Goal: Task Accomplishment & Management: Use online tool/utility

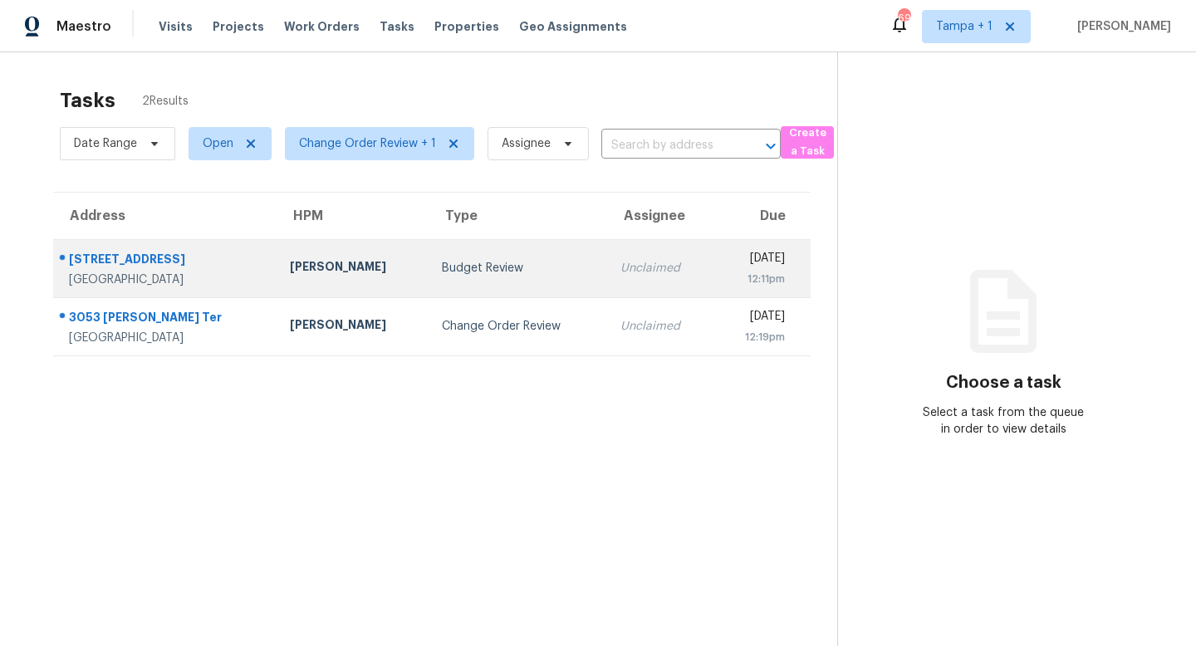
click at [467, 267] on div "Budget Review" at bounding box center [518, 268] width 152 height 17
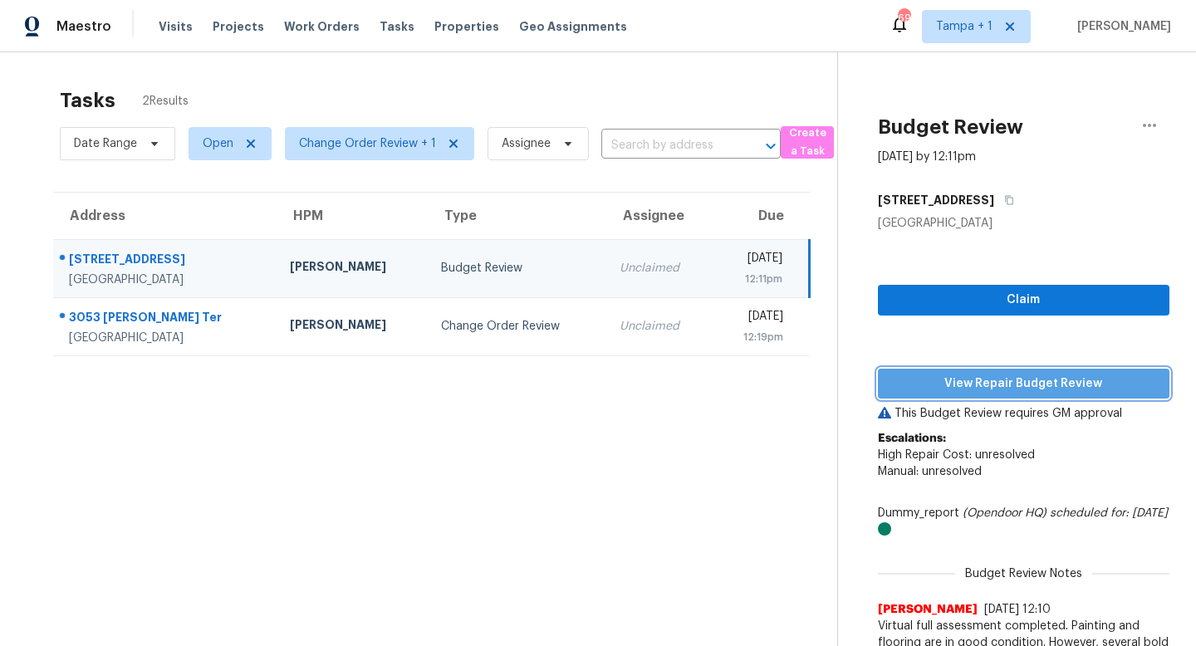
click at [985, 375] on span "View Repair Budget Review" at bounding box center [1023, 384] width 265 height 21
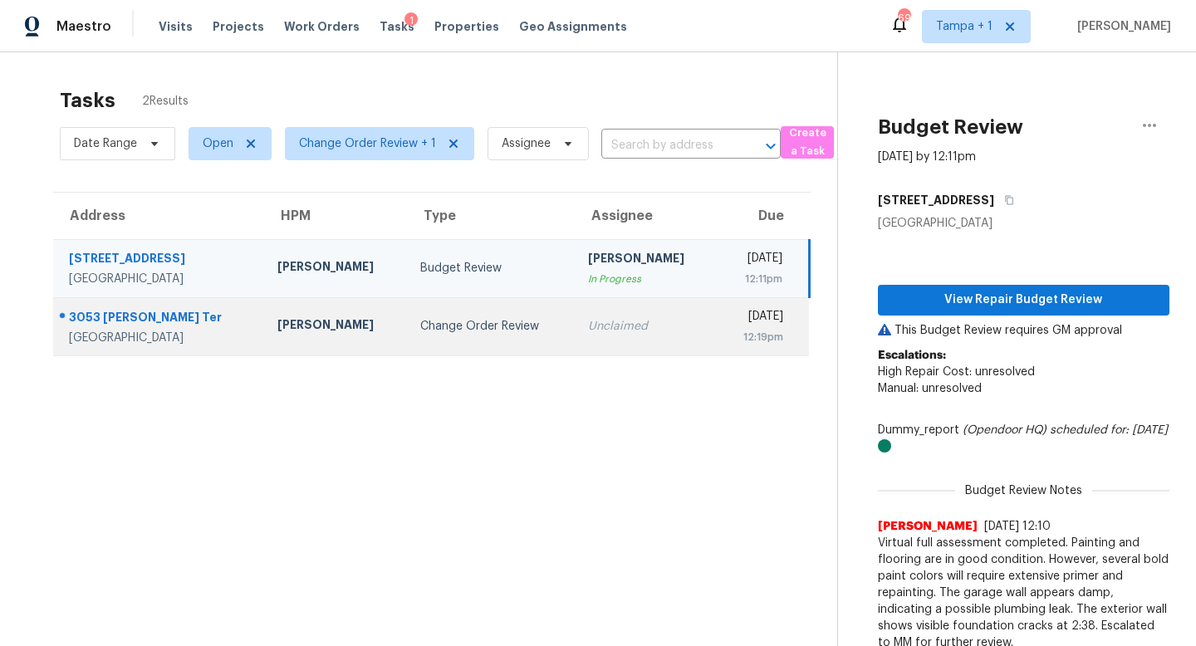
click at [439, 327] on div "Change Order Review" at bounding box center [491, 326] width 142 height 17
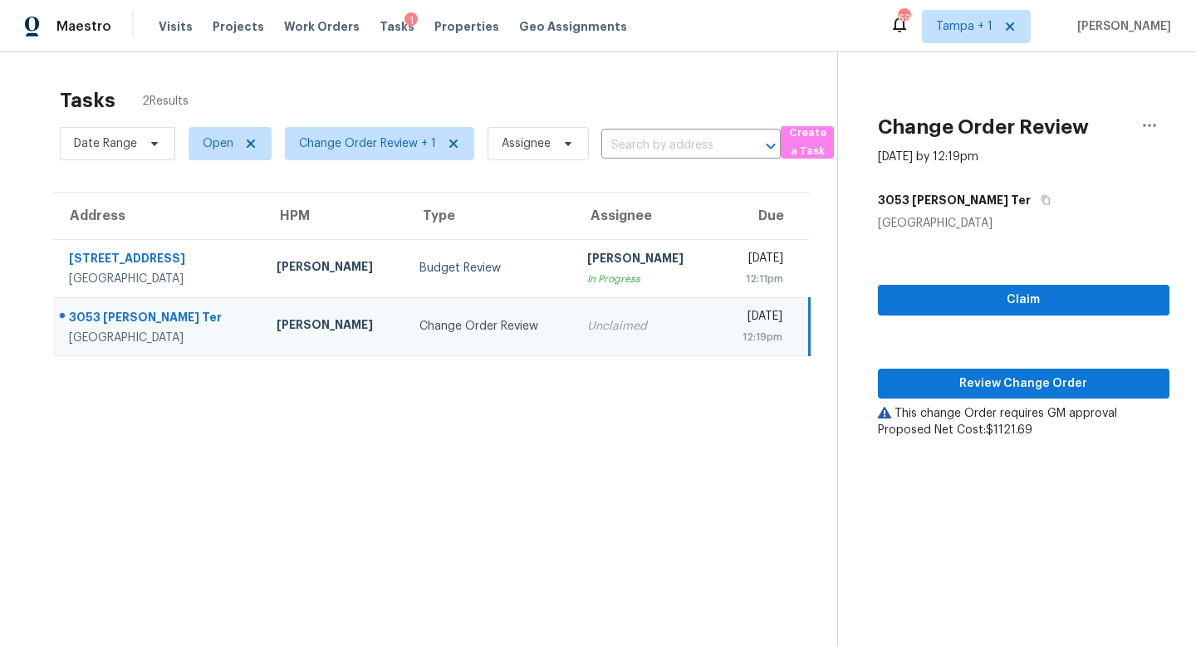
click at [574, 337] on td "Unclaimed" at bounding box center [645, 326] width 142 height 58
click at [1040, 385] on span "Review Change Order" at bounding box center [1023, 384] width 265 height 21
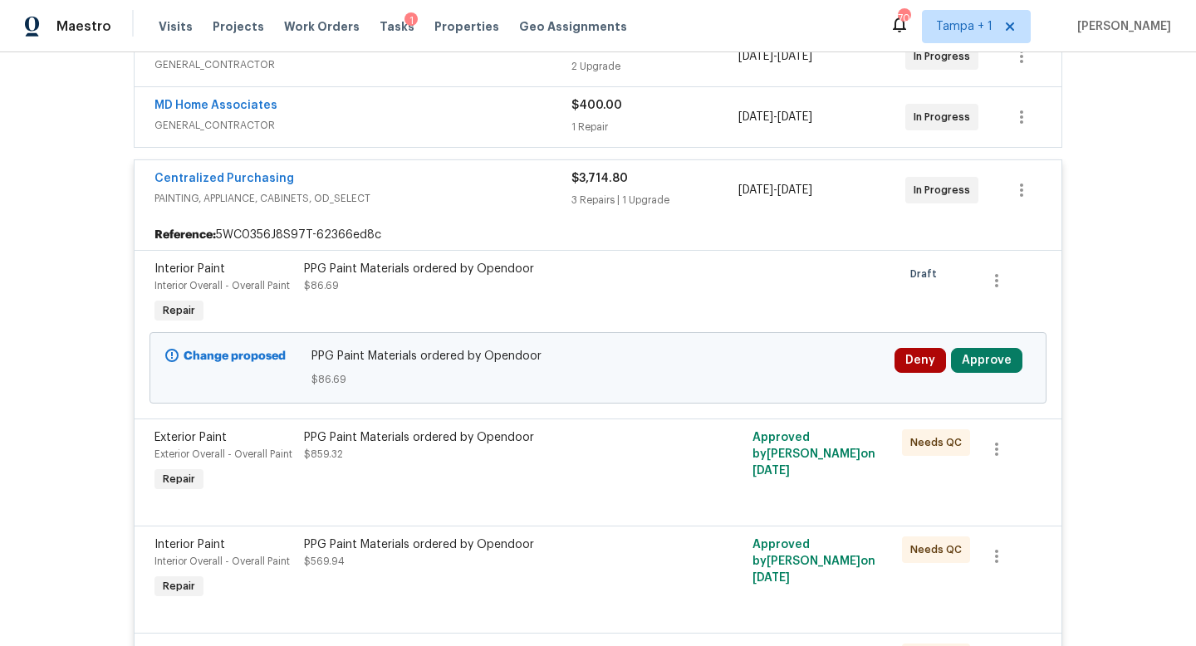
scroll to position [409, 0]
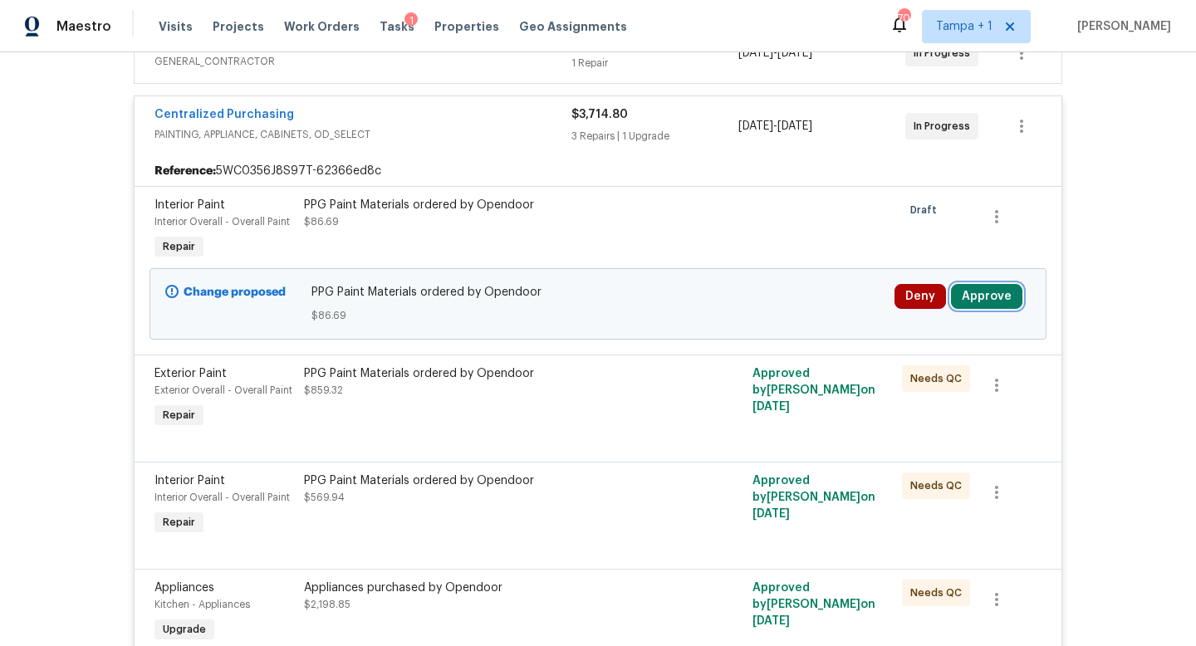
click at [982, 295] on button "Approve" at bounding box center [986, 296] width 71 height 25
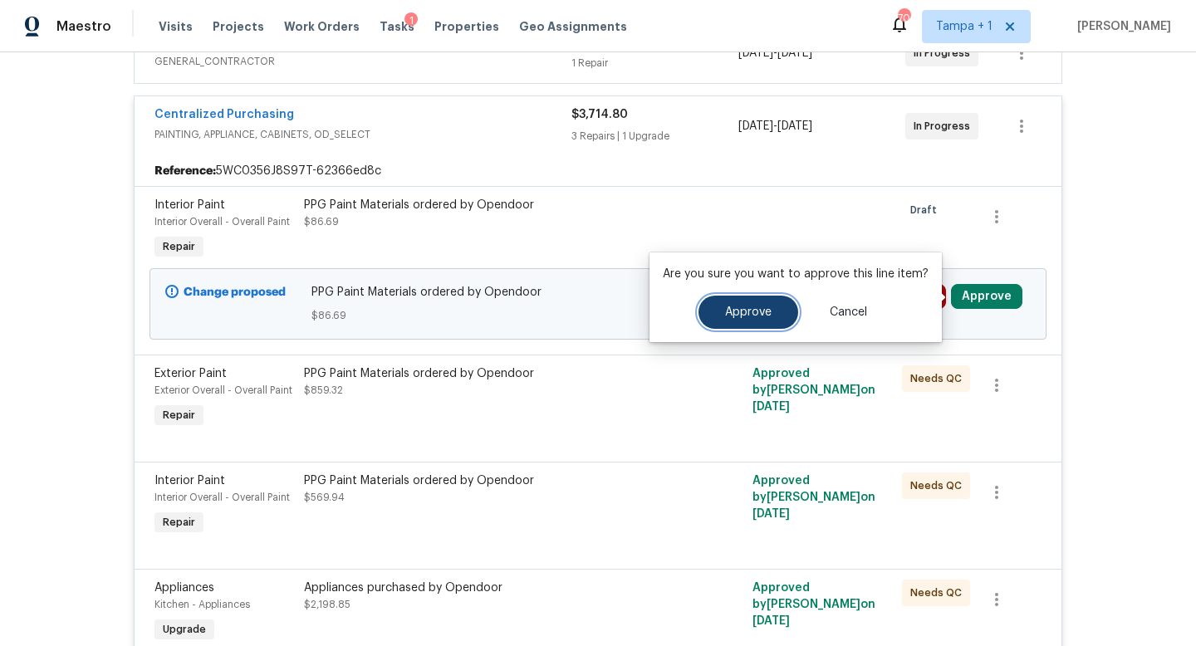
click at [753, 307] on span "Approve" at bounding box center [748, 313] width 47 height 12
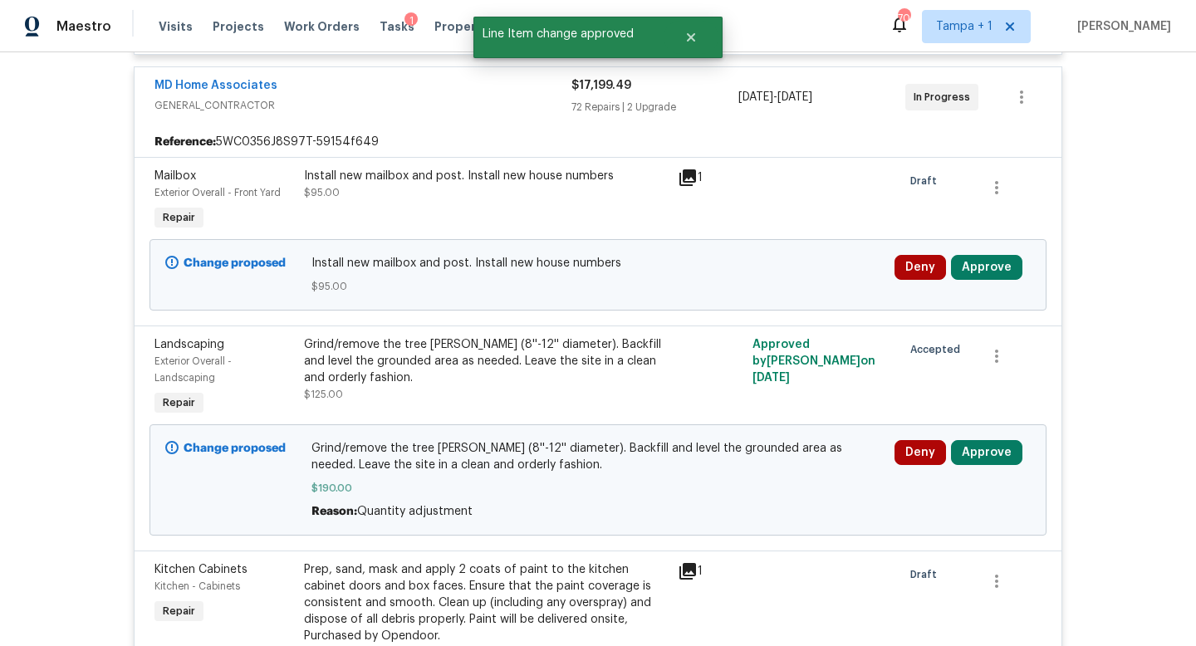
scroll to position [998, 0]
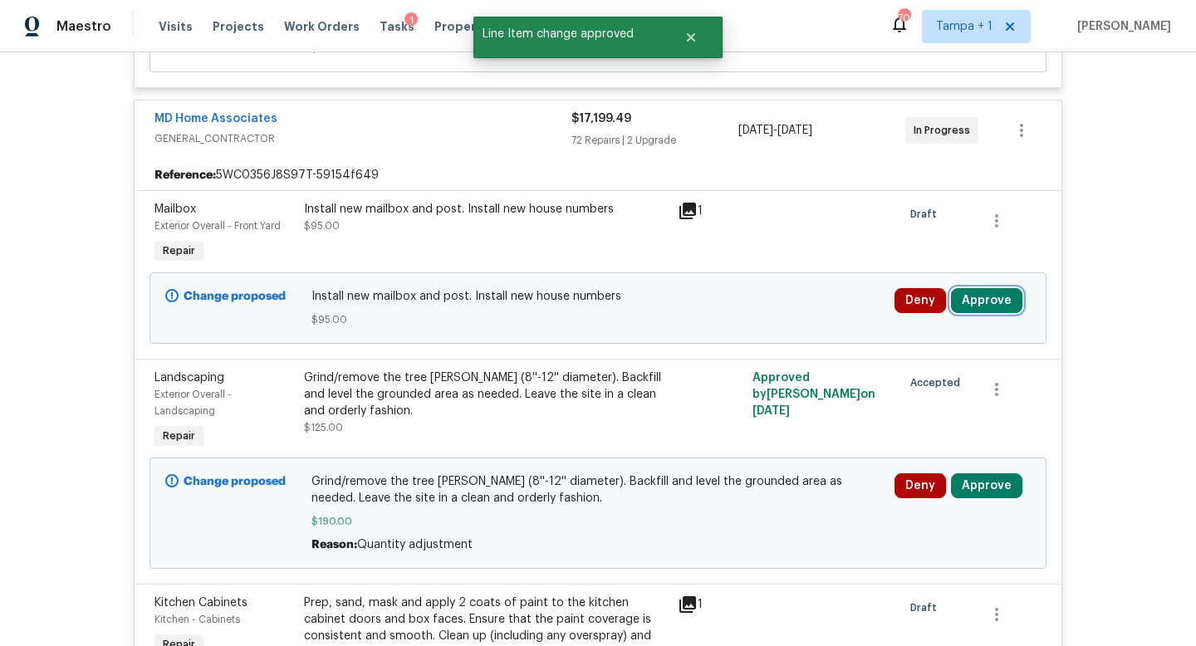
click at [968, 297] on button "Approve" at bounding box center [986, 300] width 71 height 25
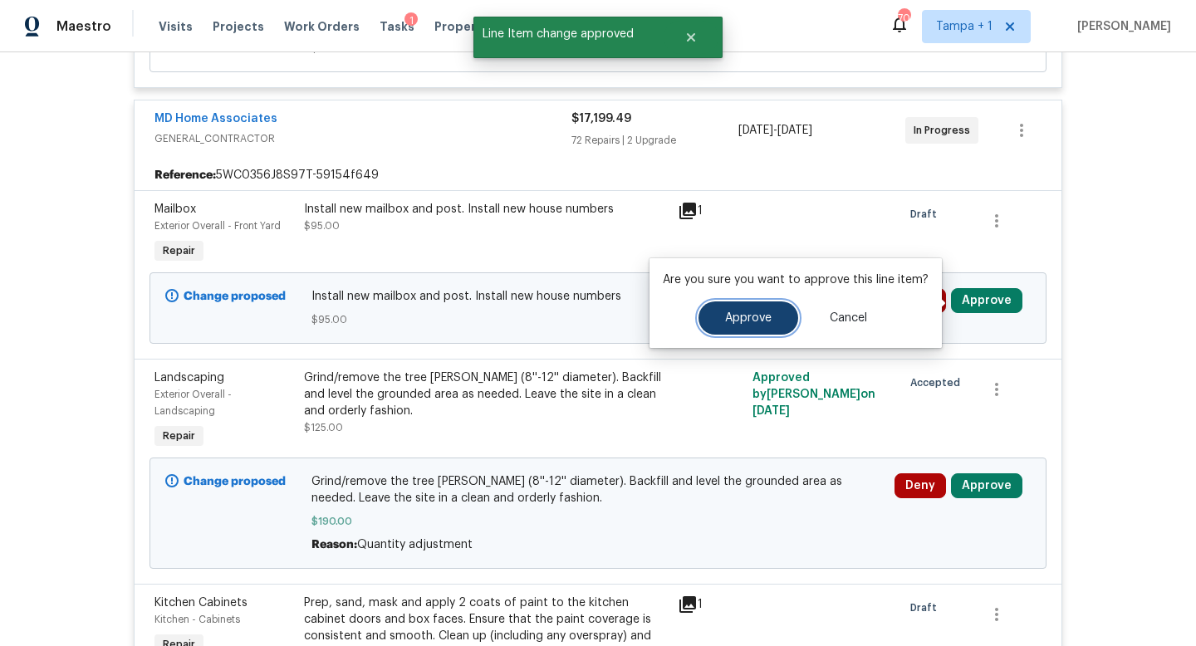
click at [765, 326] on button "Approve" at bounding box center [749, 318] width 100 height 33
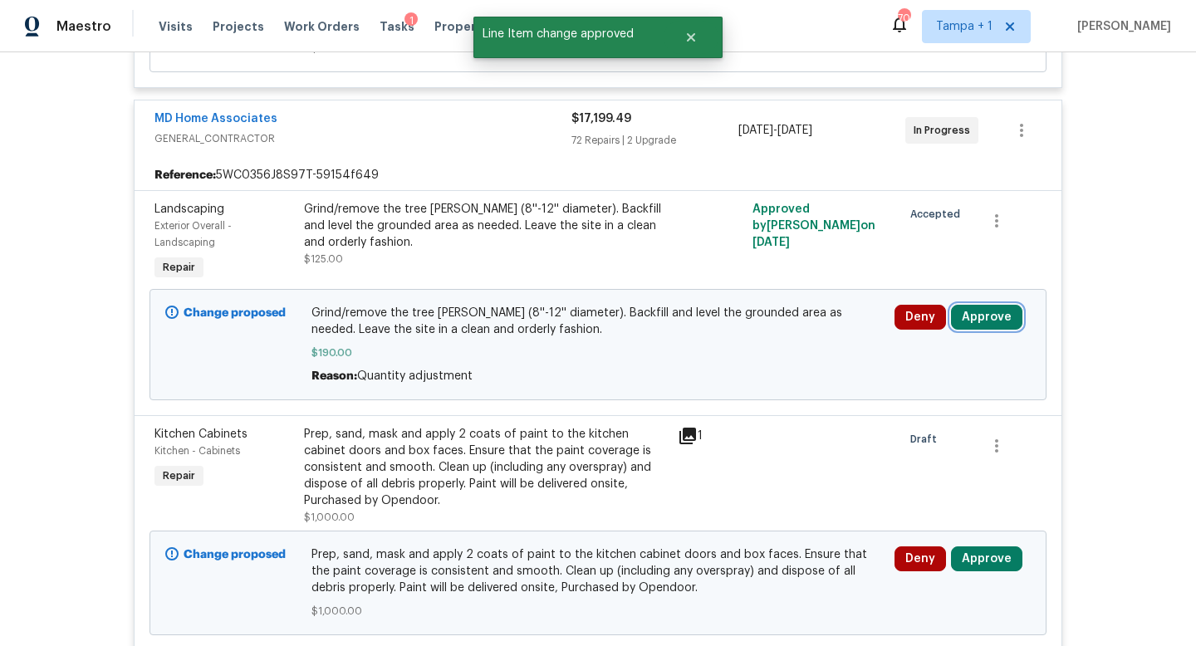
click at [981, 308] on button "Approve" at bounding box center [986, 317] width 71 height 25
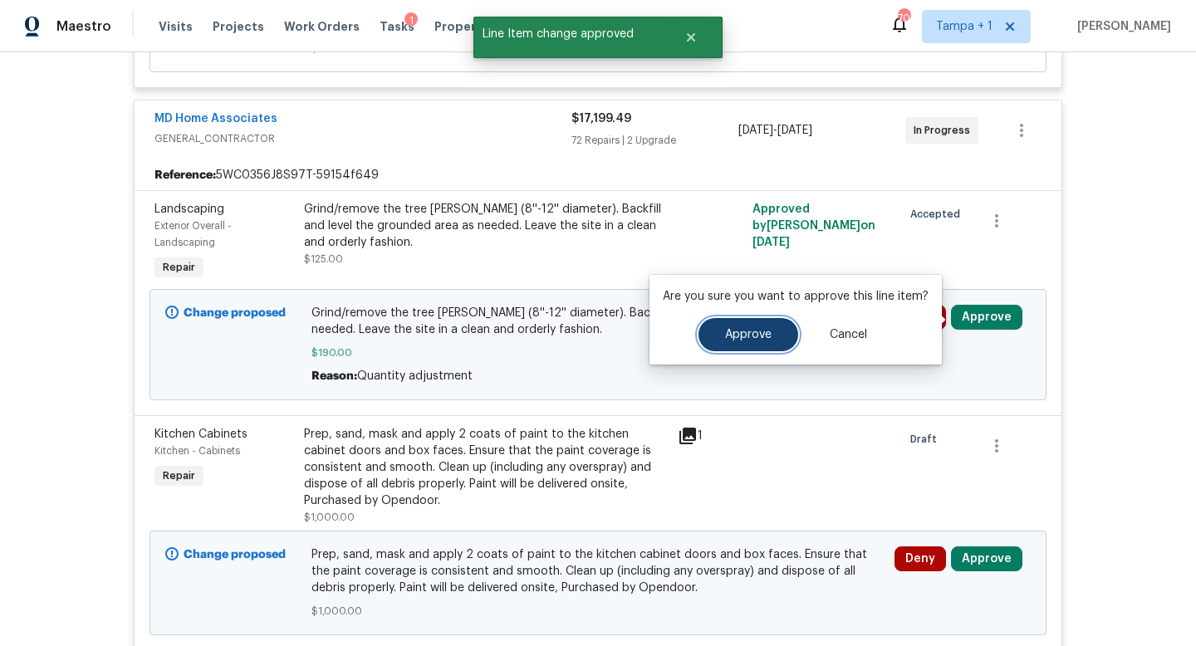
click at [768, 327] on button "Approve" at bounding box center [749, 334] width 100 height 33
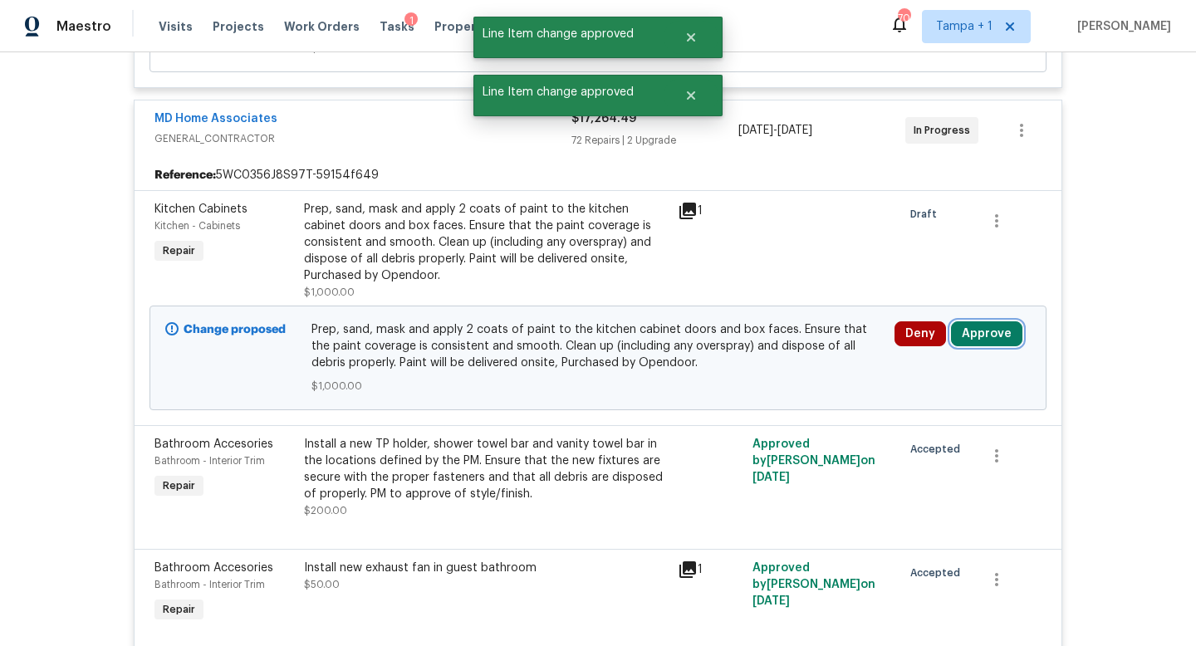
click at [982, 338] on button "Approve" at bounding box center [986, 333] width 71 height 25
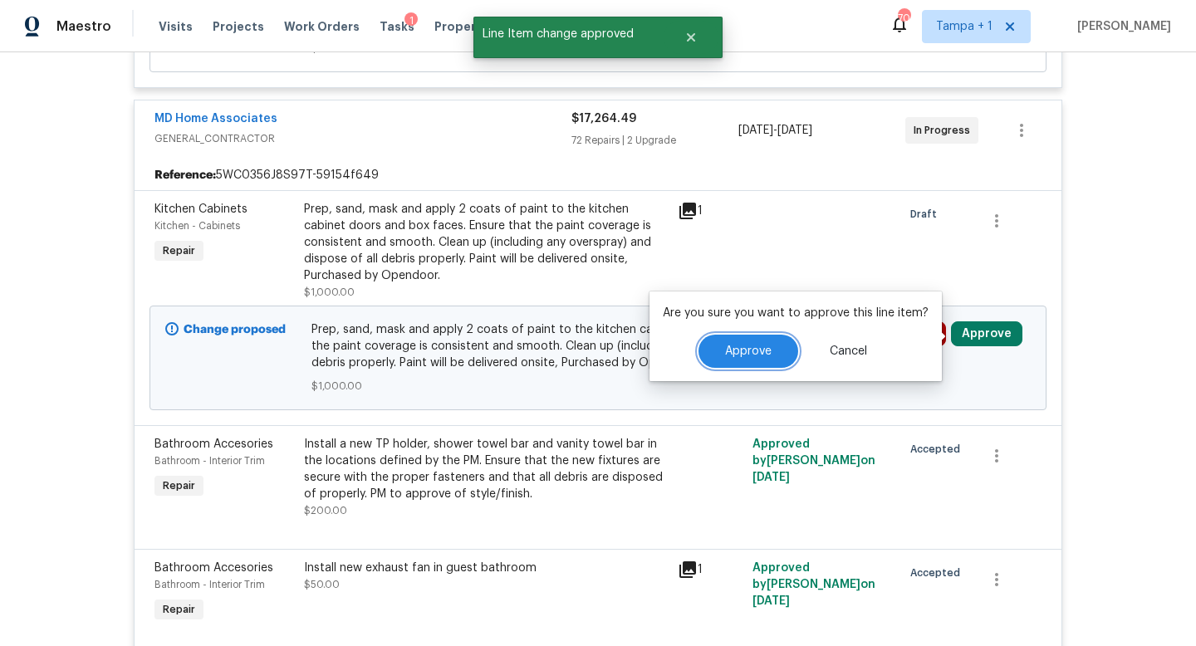
click at [755, 346] on span "Approve" at bounding box center [748, 352] width 47 height 12
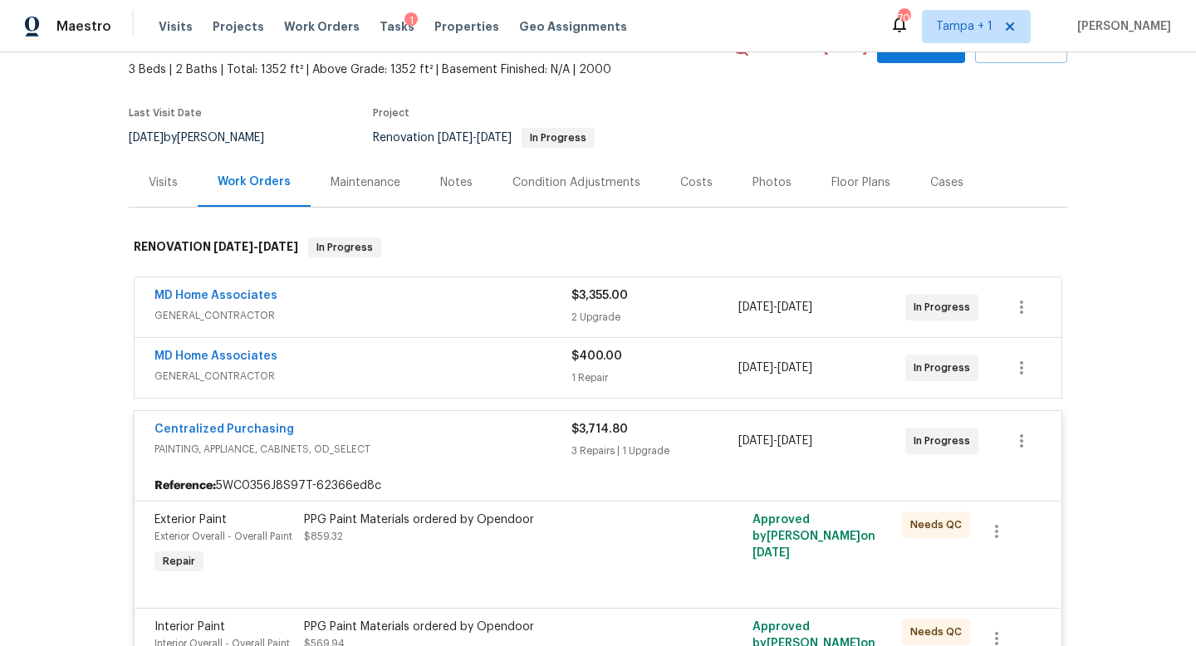
scroll to position [0, 0]
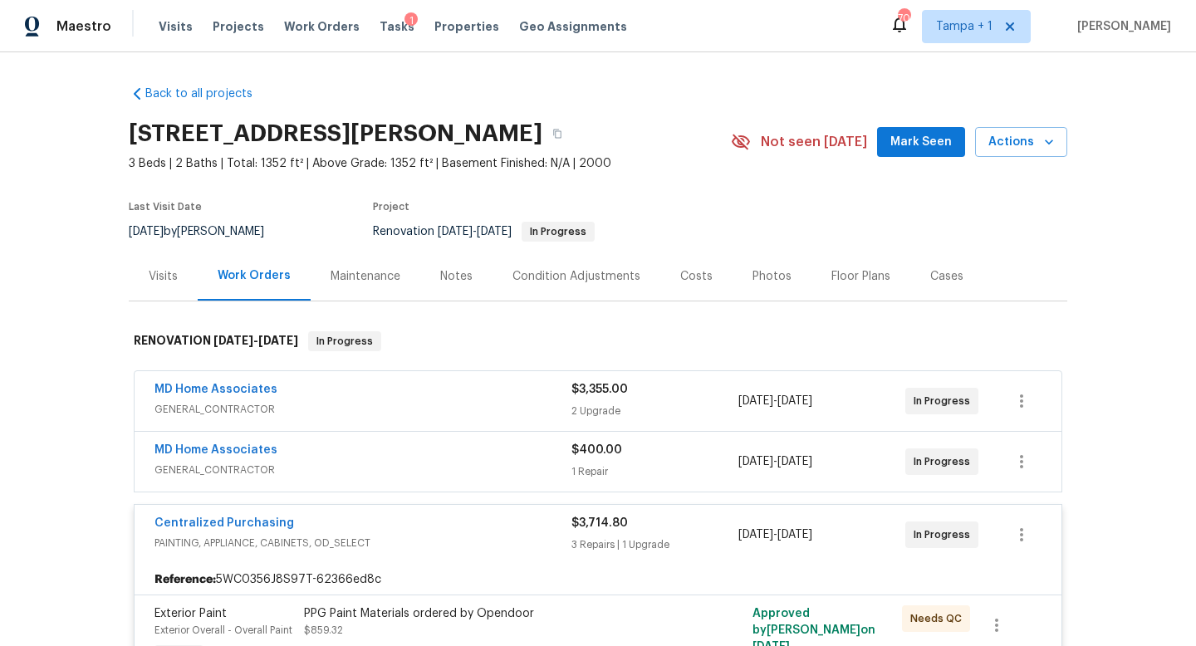
click at [474, 397] on div "MD Home Associates" at bounding box center [363, 391] width 417 height 20
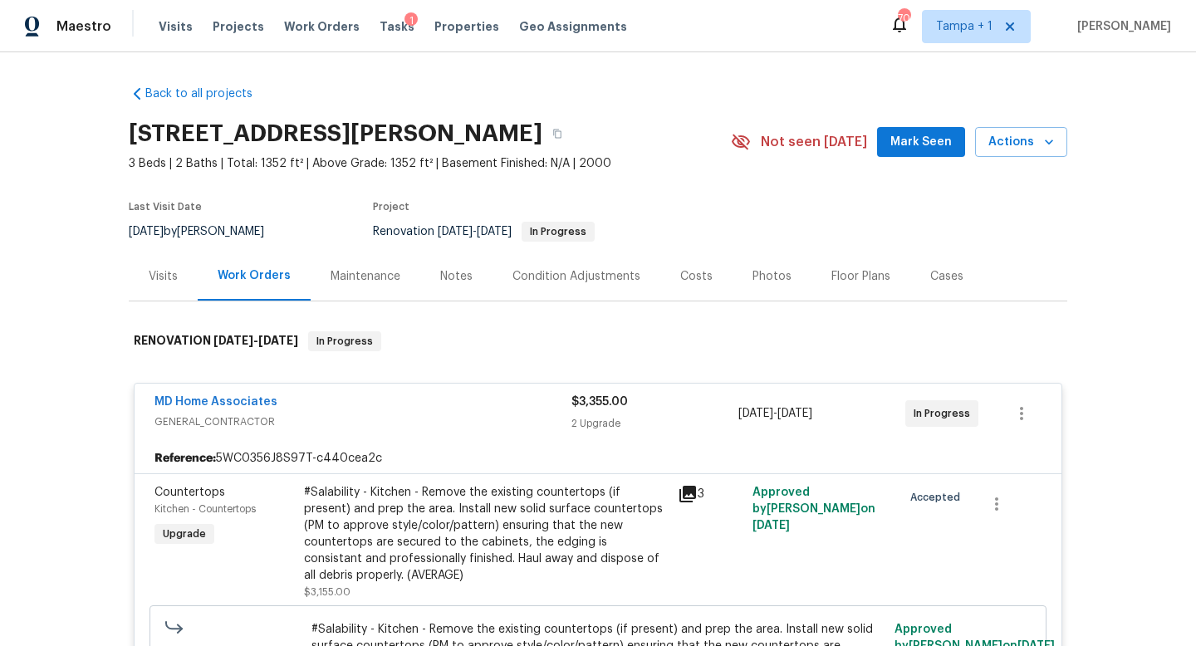
click at [474, 416] on span "GENERAL_CONTRACTOR" at bounding box center [363, 422] width 417 height 17
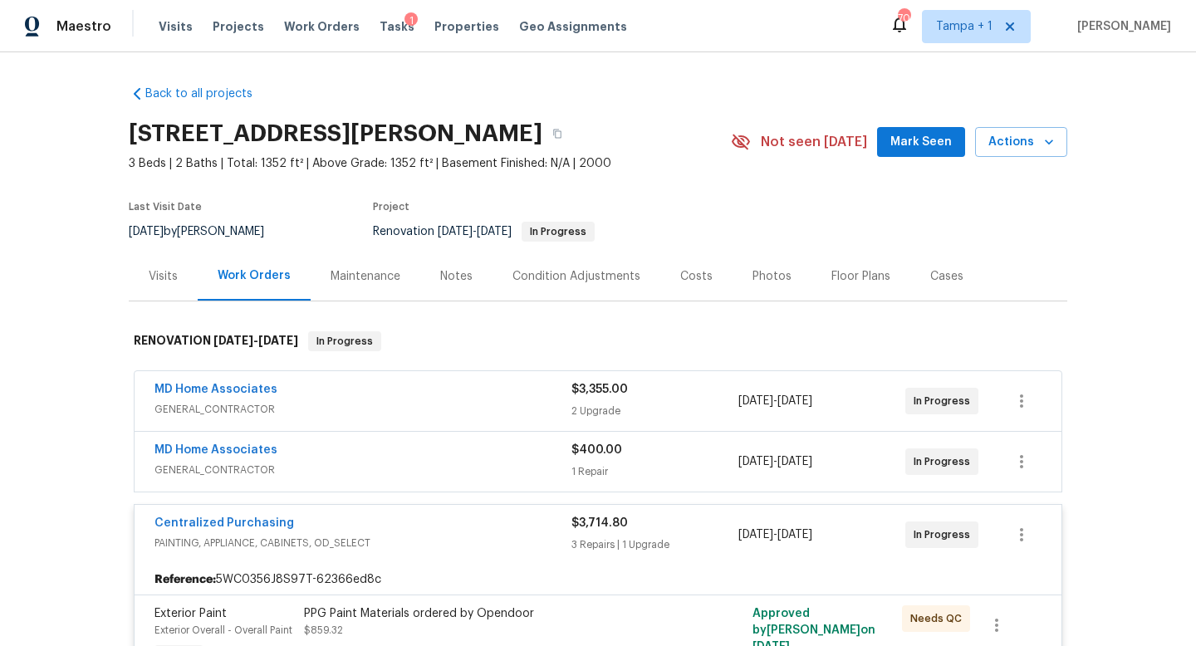
click at [477, 469] on span "GENERAL_CONTRACTOR" at bounding box center [363, 470] width 417 height 17
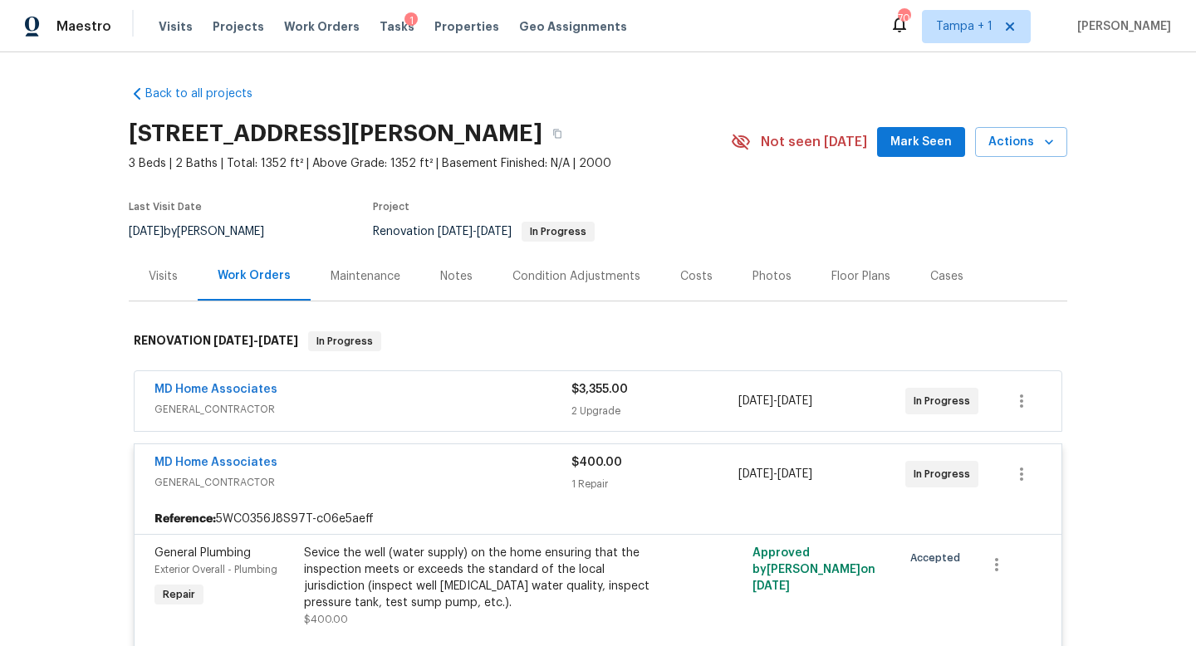
click at [477, 469] on div "MD Home Associates" at bounding box center [363, 464] width 417 height 20
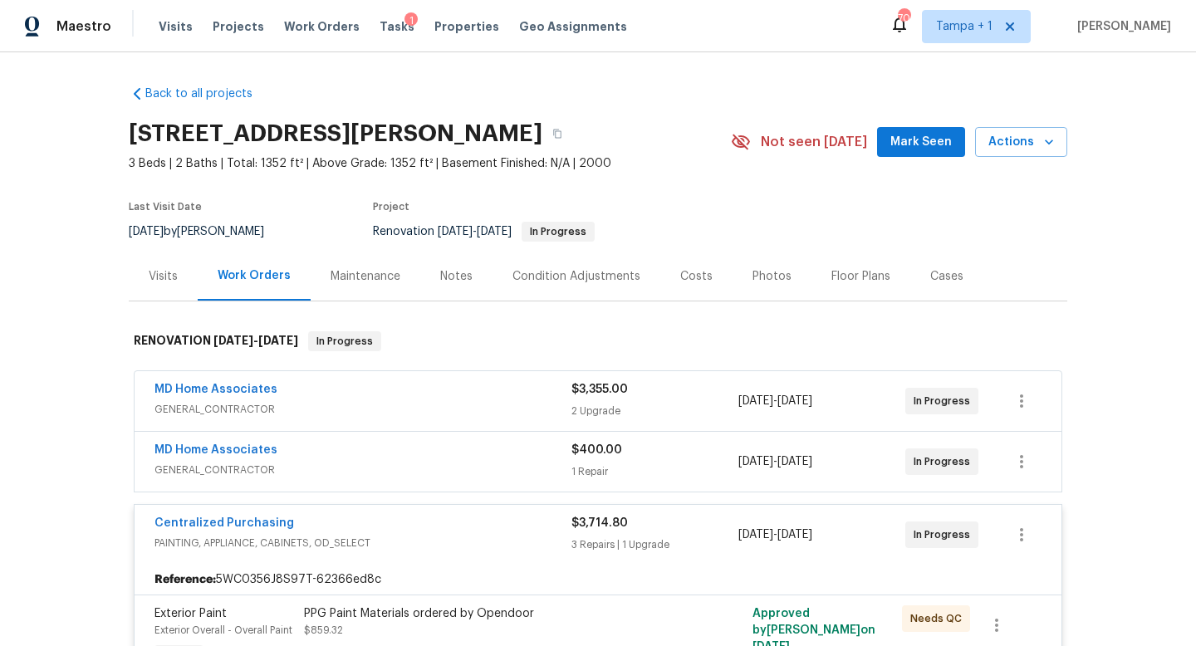
click at [499, 543] on span "PAINTING, APPLIANCE, CABINETS, OD_SELECT" at bounding box center [363, 543] width 417 height 17
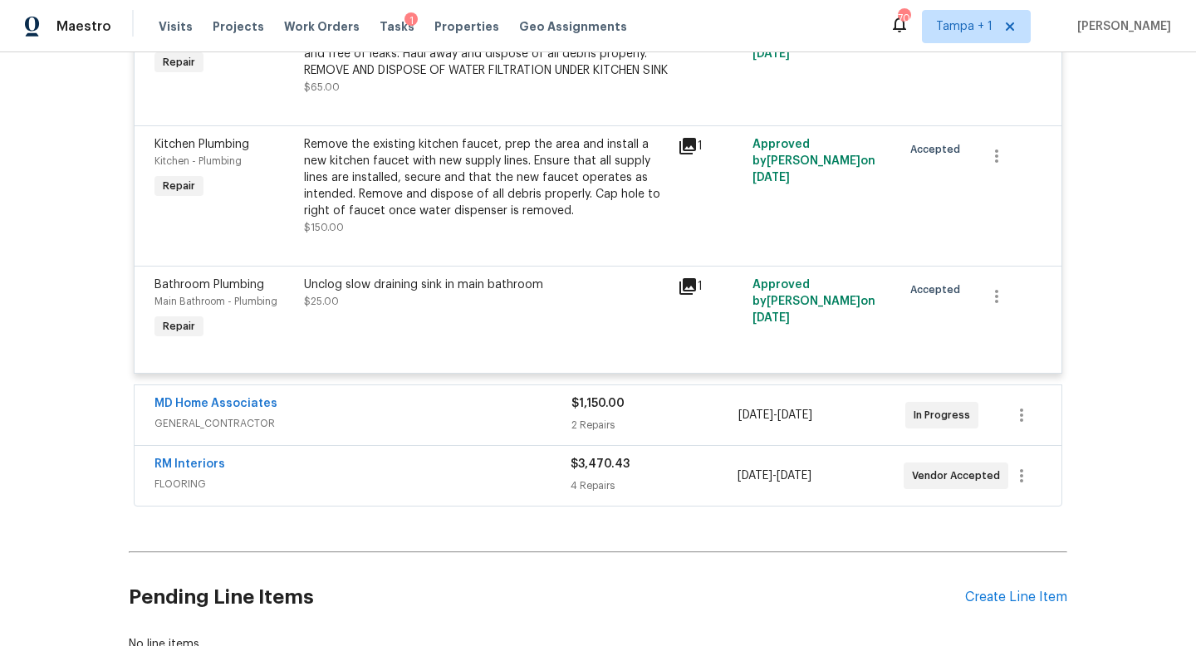
scroll to position [11938, 0]
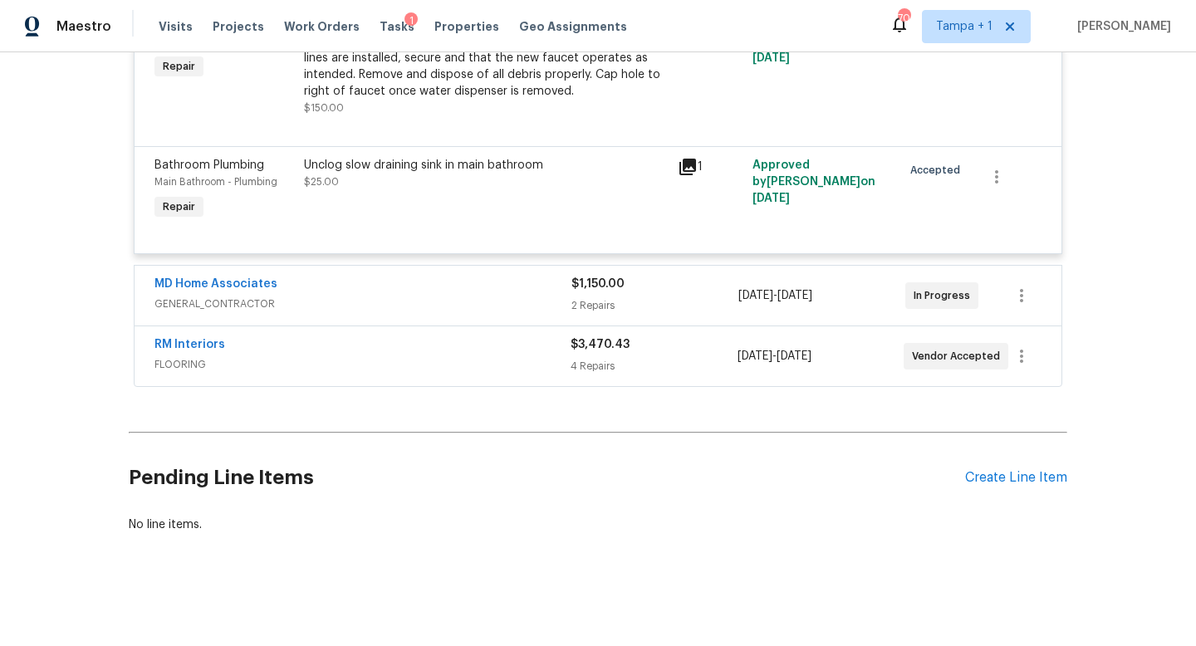
click at [490, 375] on div "RM Interiors FLOORING" at bounding box center [363, 356] width 416 height 40
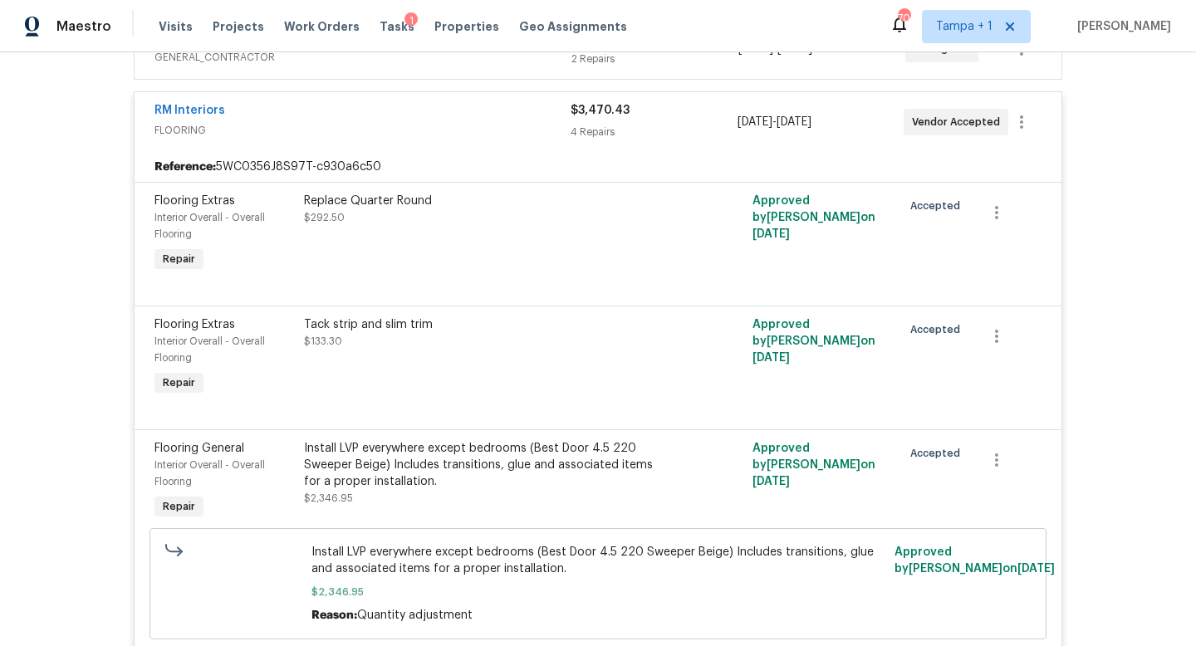
scroll to position [11929, 0]
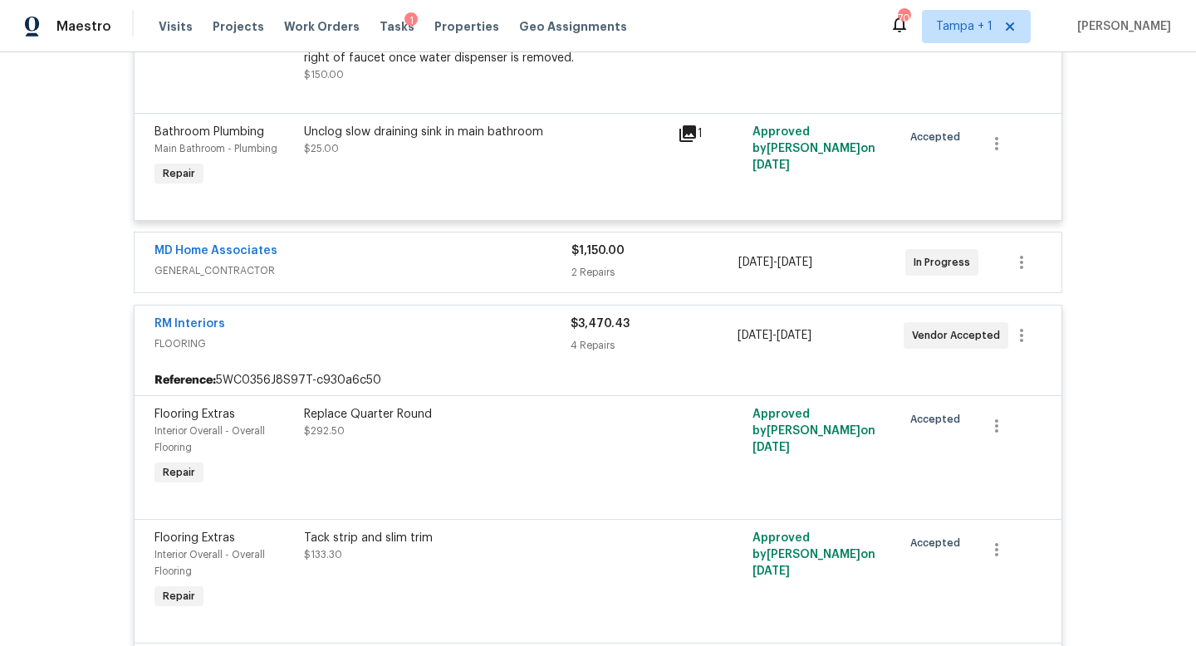
click at [481, 279] on span "GENERAL_CONTRACTOR" at bounding box center [363, 271] width 417 height 17
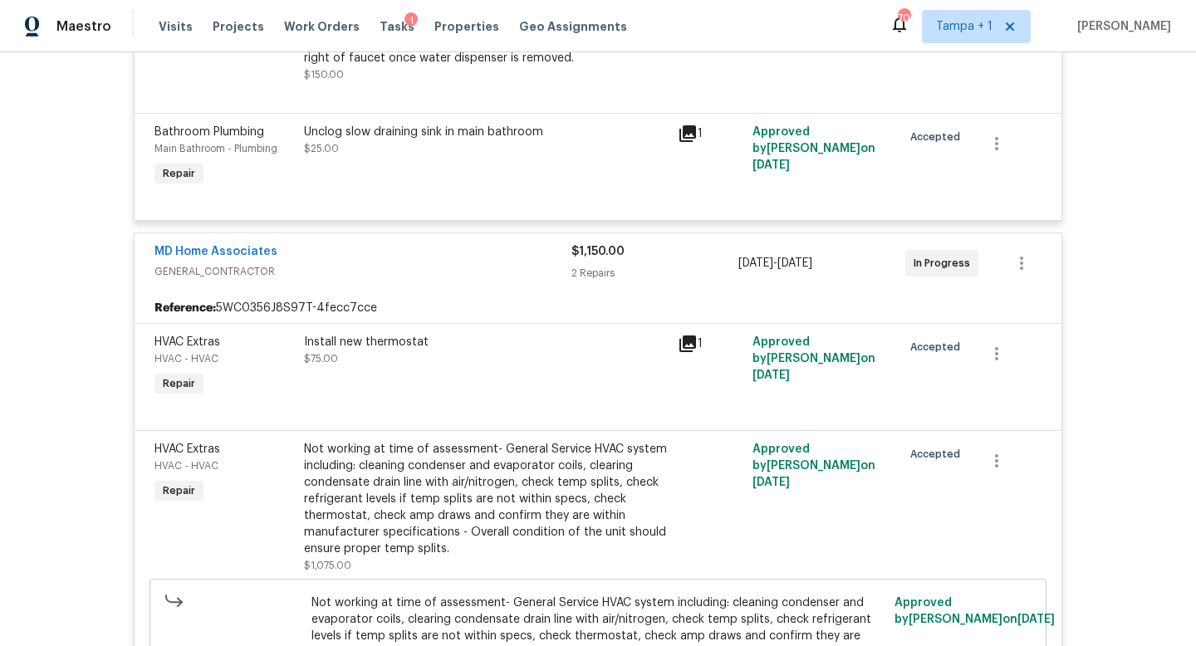
scroll to position [12771, 0]
